Goal: Task Accomplishment & Management: Complete application form

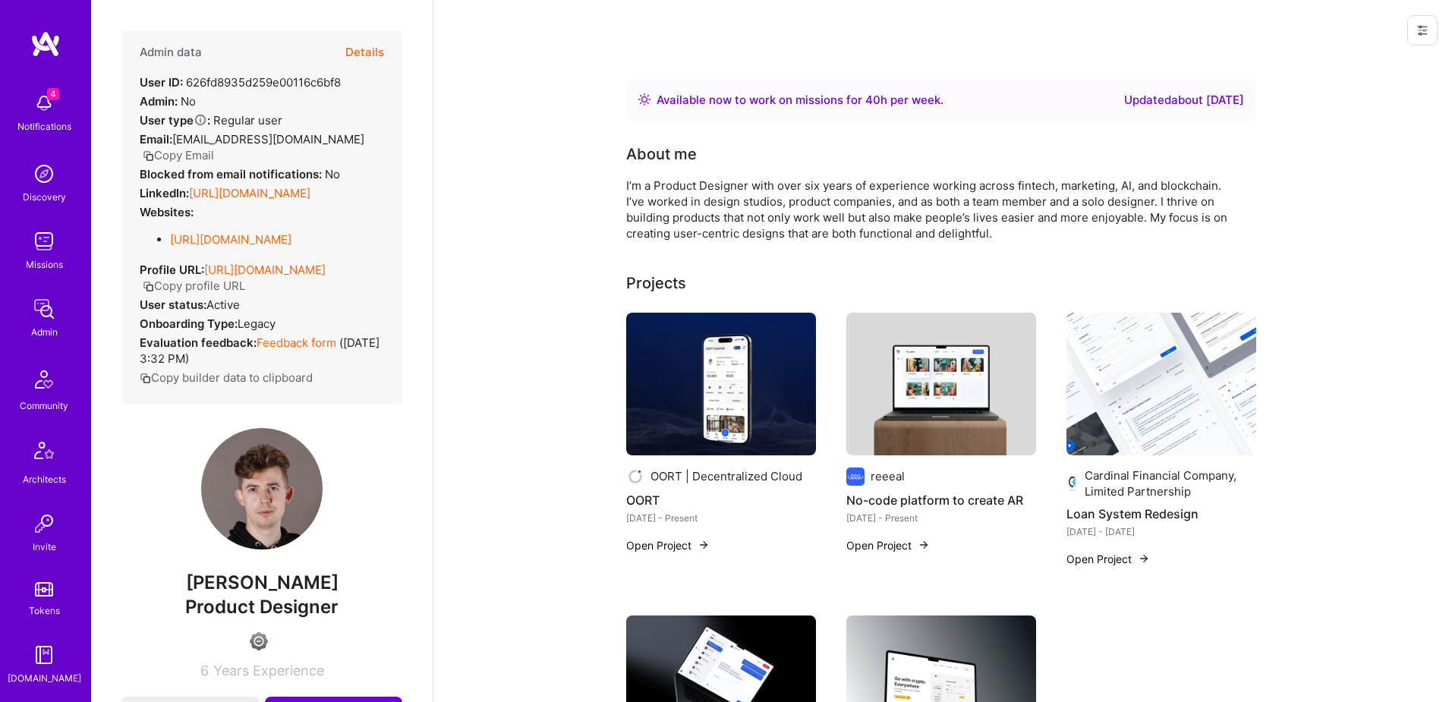
click at [372, 61] on button "Details" at bounding box center [364, 52] width 39 height 44
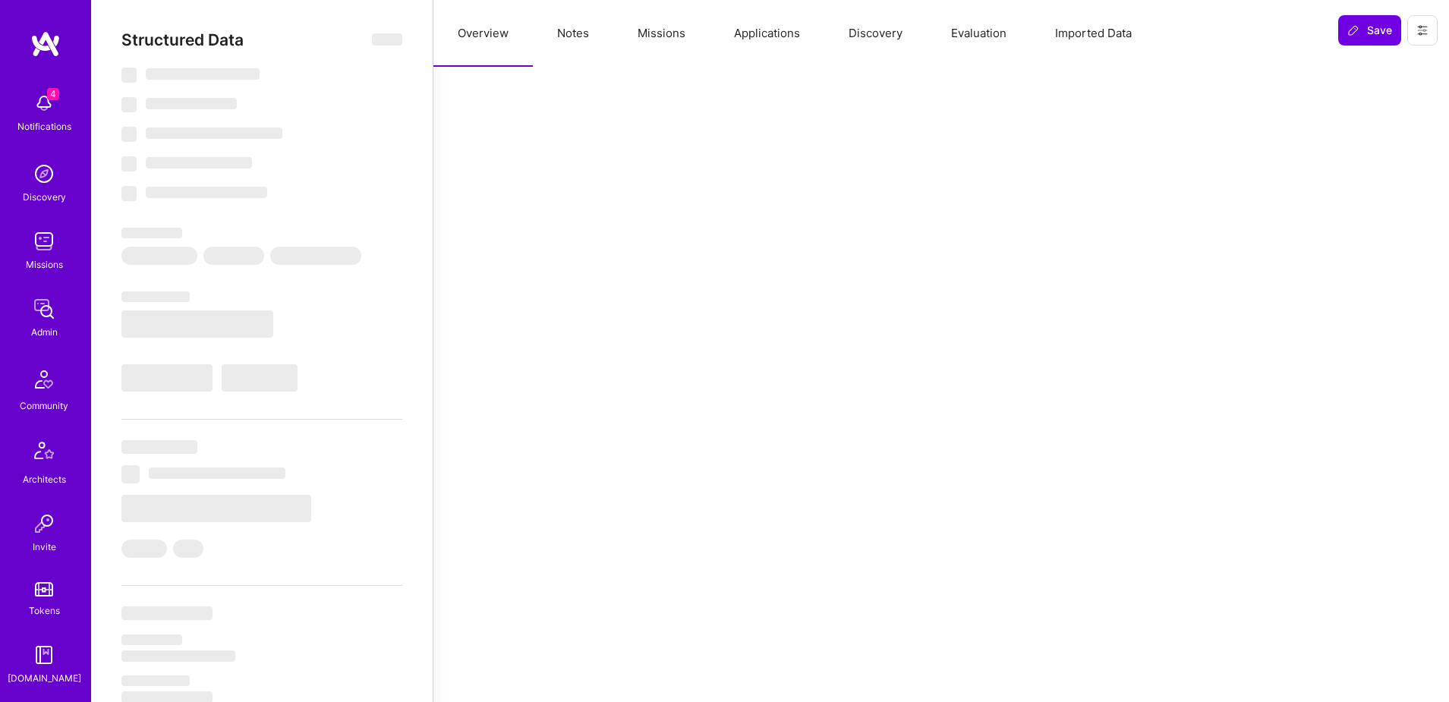
click at [810, 34] on button "Applications" at bounding box center [767, 33] width 115 height 67
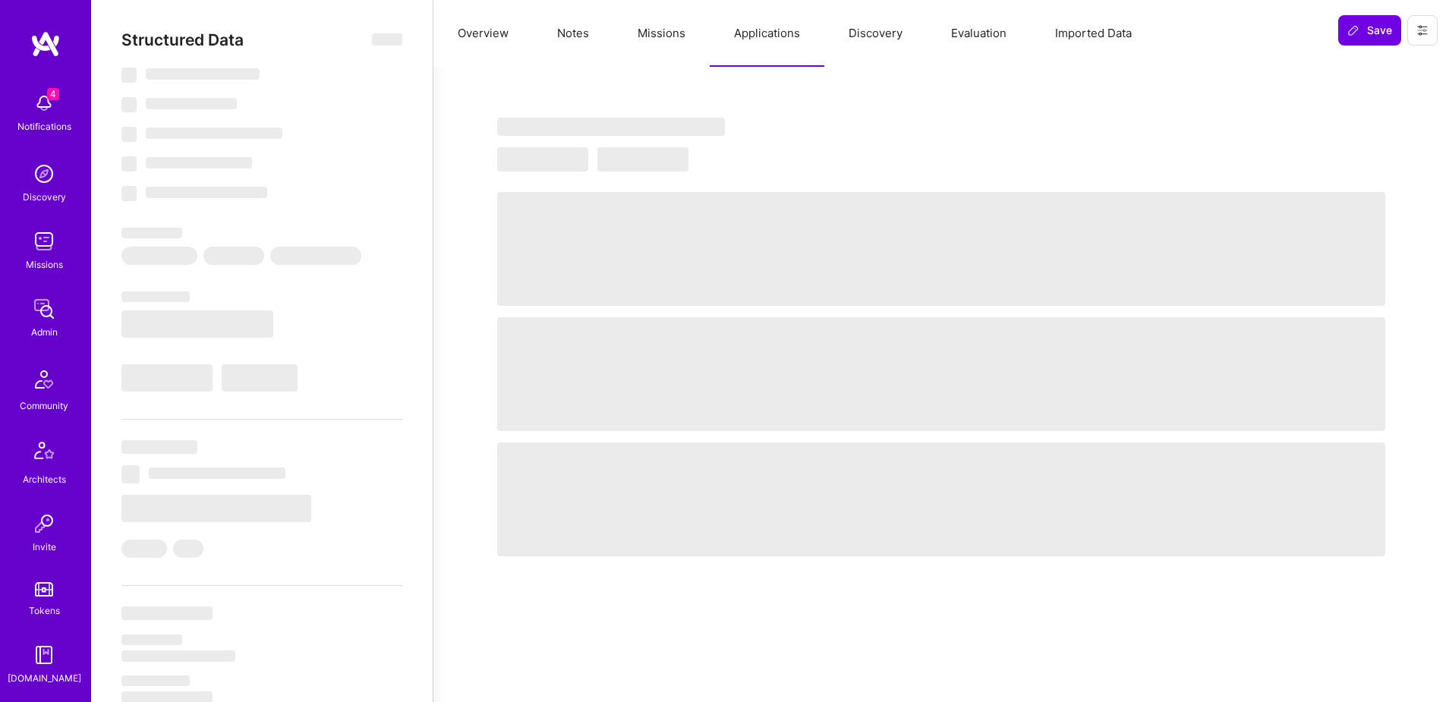
select select "Right Now"
select select "4"
select select "7"
select select "6"
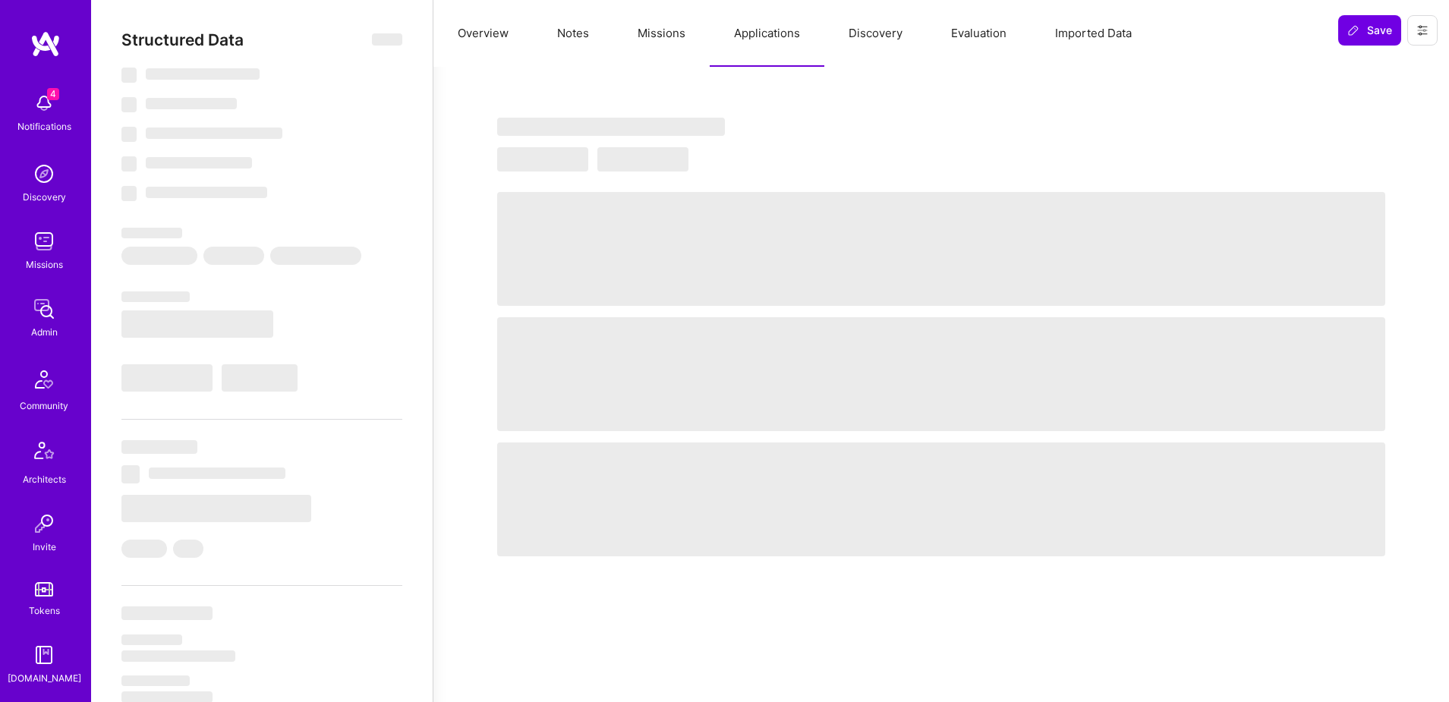
select select "ES"
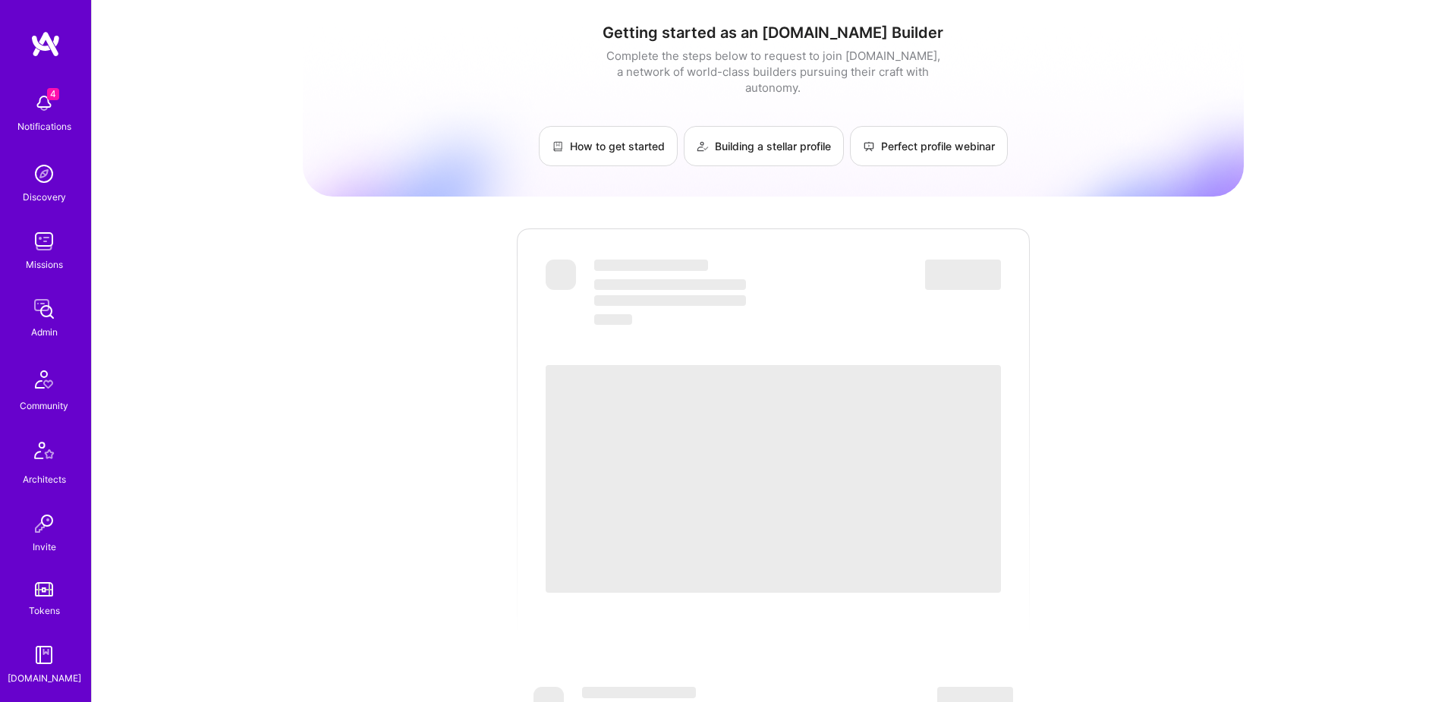
scroll to position [23, 0]
